Goal: Information Seeking & Learning: Check status

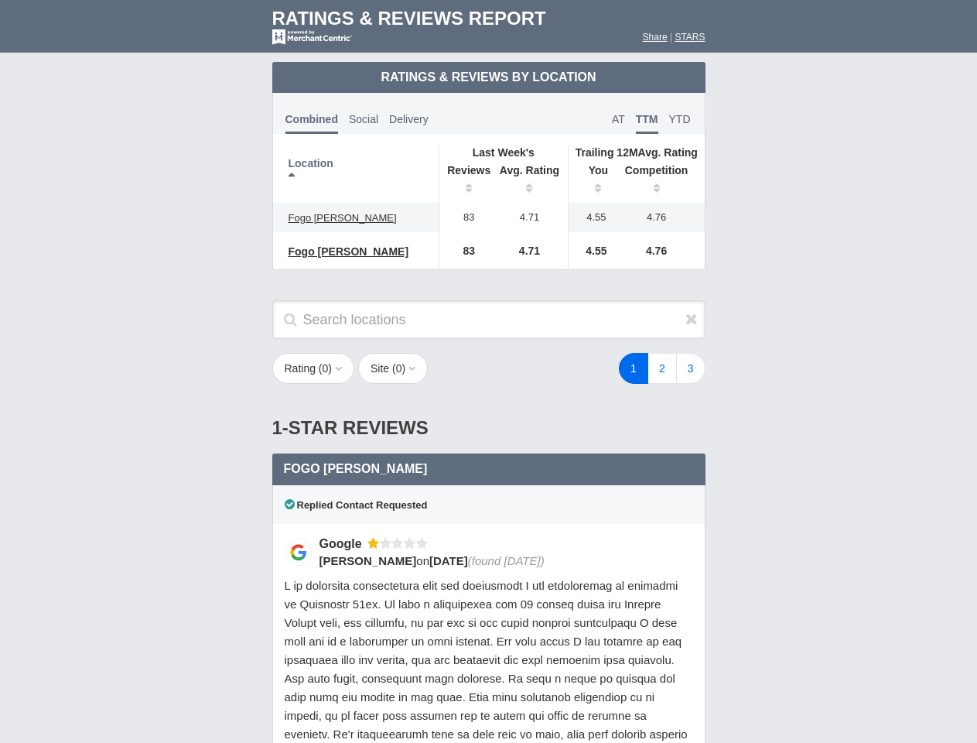
scroll to position [750, 0]
click at [488, 371] on div "1 2 3" at bounding box center [585, 368] width 271 height 31
click at [356, 174] on th "Location" at bounding box center [356, 173] width 166 height 57
click at [465, 181] on th "Reviews" at bounding box center [465, 180] width 53 height 43
click at [530, 181] on th "Avg. Rating" at bounding box center [529, 180] width 77 height 43
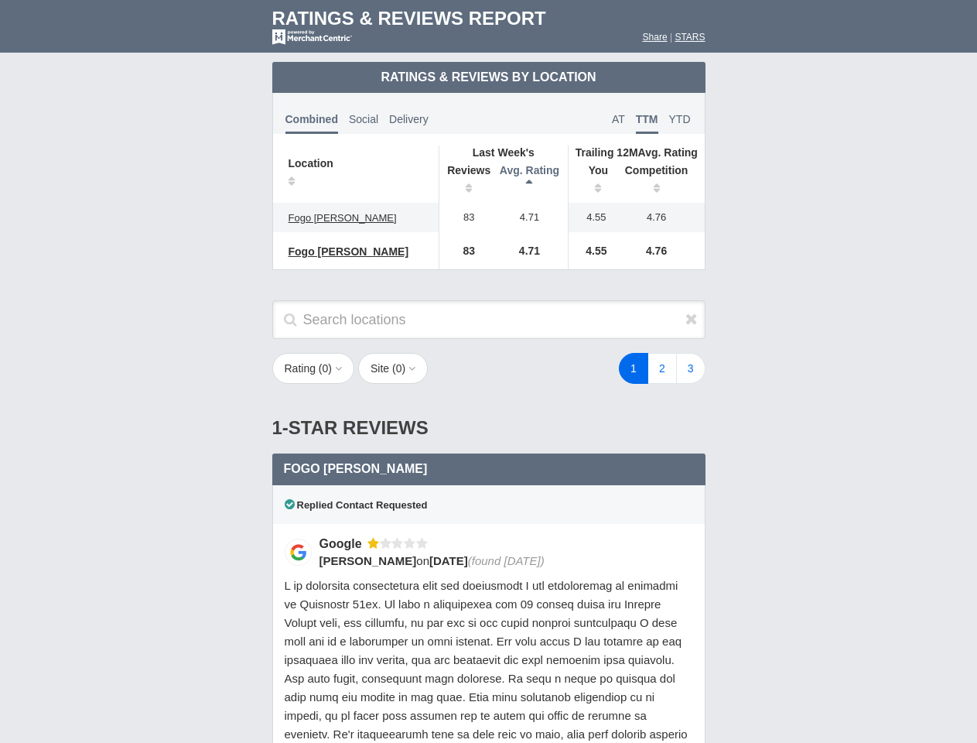
click at [593, 181] on th "You" at bounding box center [593, 180] width 48 height 43
click at [661, 181] on th "Competition" at bounding box center [661, 180] width 88 height 43
click at [489, 515] on div "Replied Contact Requested" at bounding box center [488, 504] width 433 height 39
click at [692, 319] on icon at bounding box center [691, 318] width 12 height 15
click at [315, 368] on button "Rating ( 0 )" at bounding box center [313, 368] width 83 height 31
